Goal: Navigation & Orientation: Find specific page/section

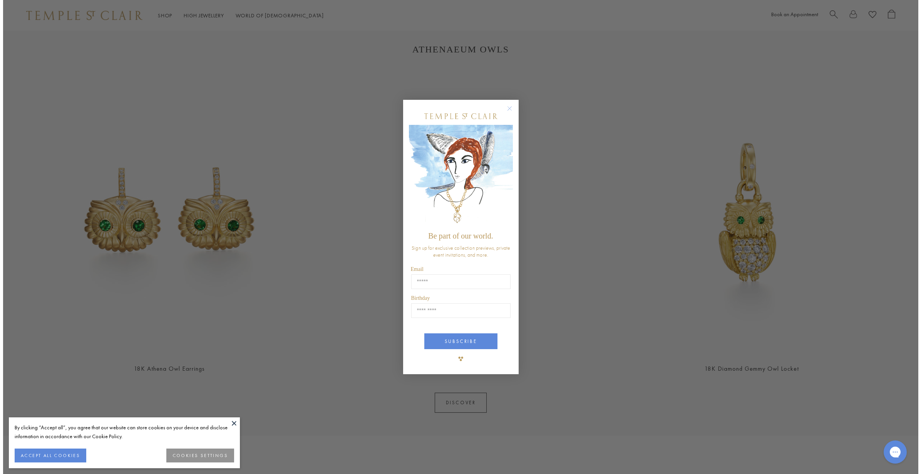
scroll to position [1003, 0]
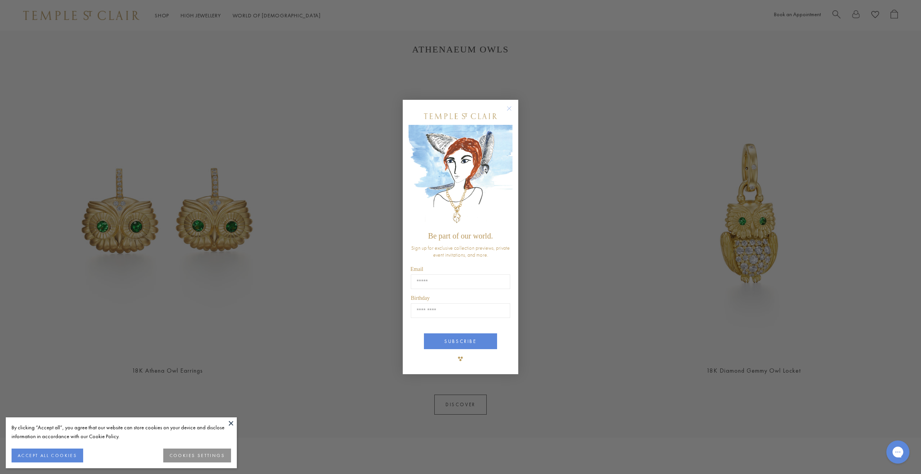
click at [509, 108] on circle "Close dialog" at bounding box center [509, 108] width 9 height 9
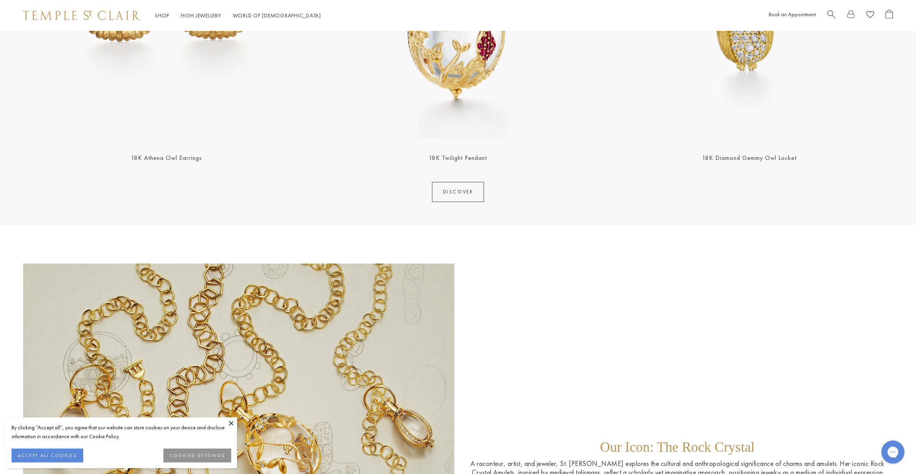
scroll to position [1233, 0]
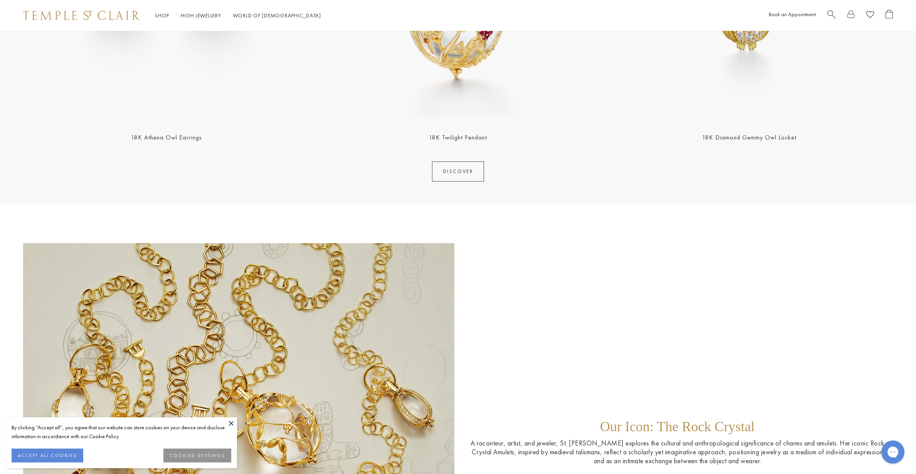
click at [470, 169] on link "DISCOVER" at bounding box center [458, 171] width 52 height 20
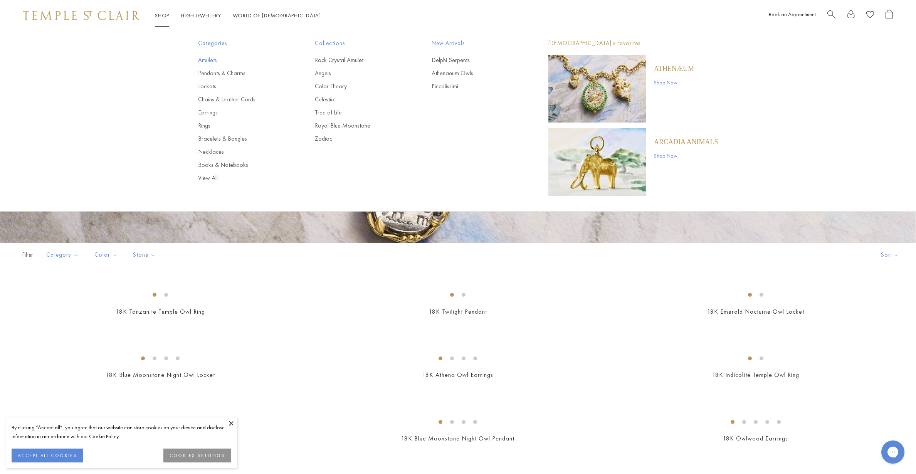
click at [208, 62] on link "Amulets" at bounding box center [241, 60] width 86 height 8
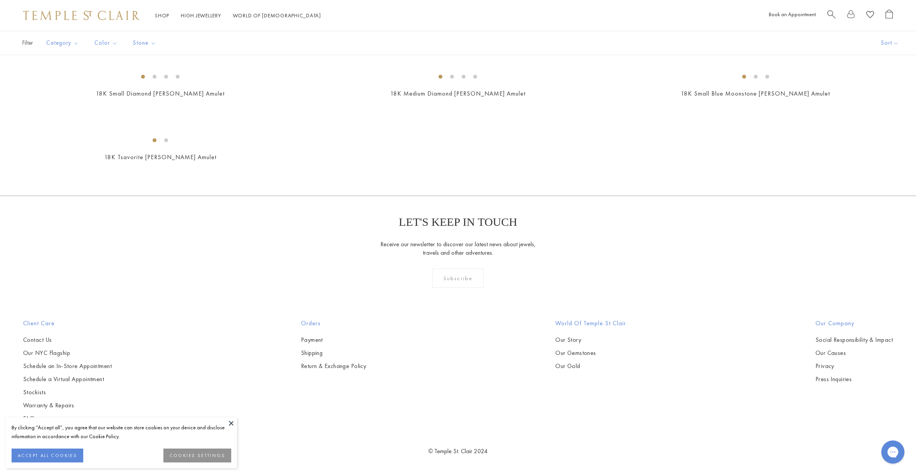
scroll to position [3313, 0]
click at [230, 422] on button at bounding box center [231, 423] width 12 height 12
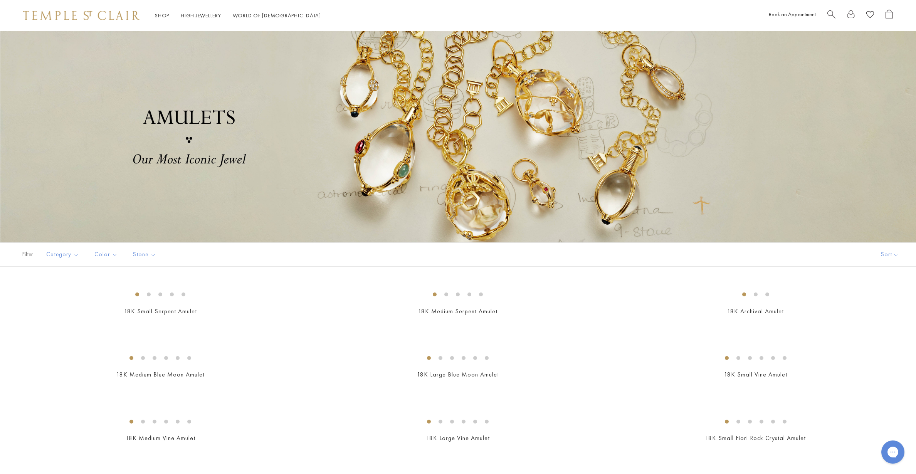
scroll to position [0, 0]
